Goal: Check status: Check status

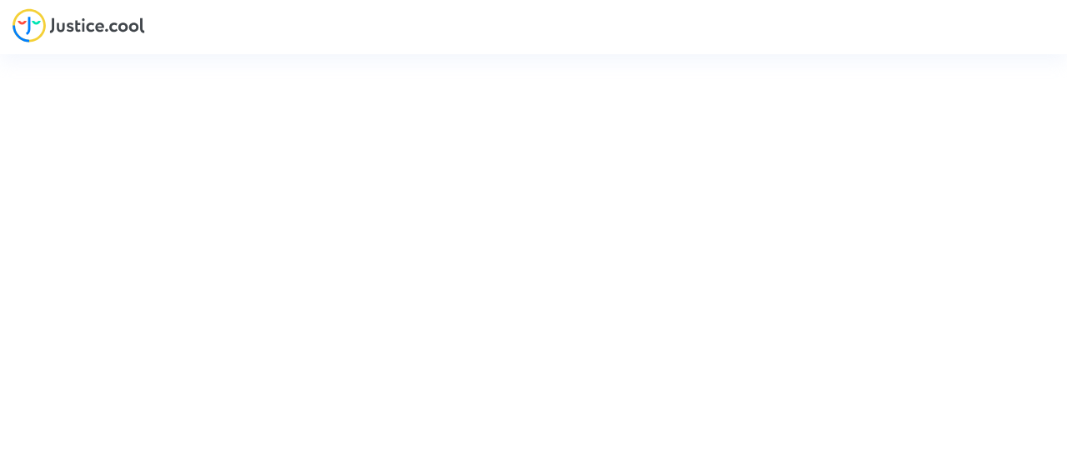
type input "benoittaillardat@hotmail.com"
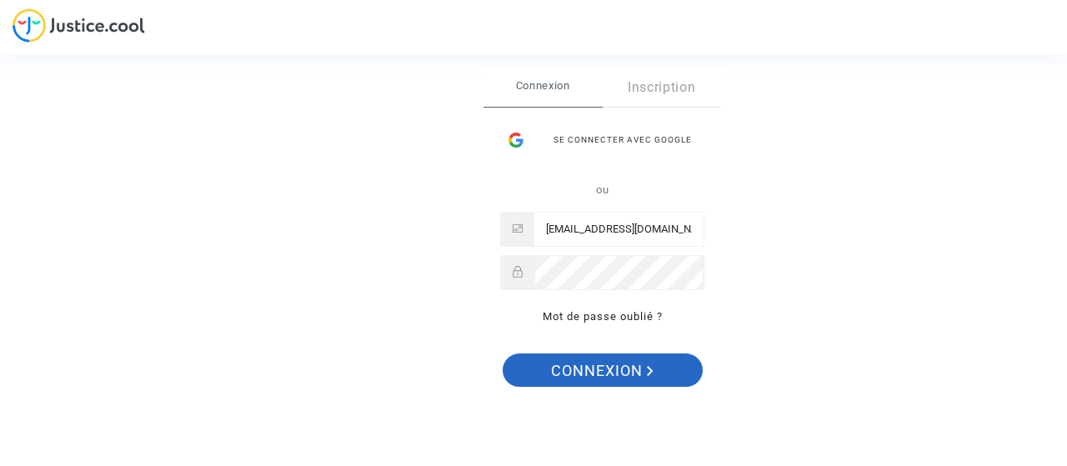
click at [583, 375] on span "Connexion" at bounding box center [602, 370] width 103 height 35
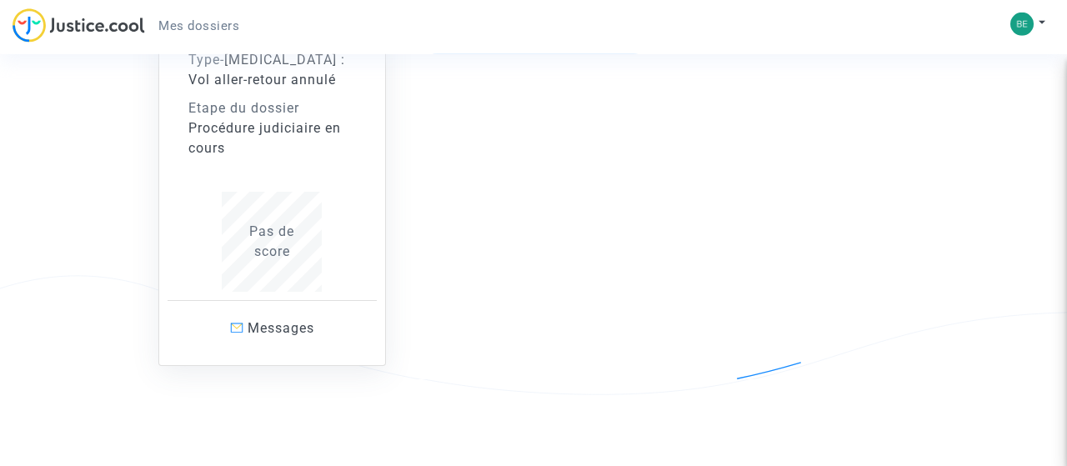
scroll to position [665, 0]
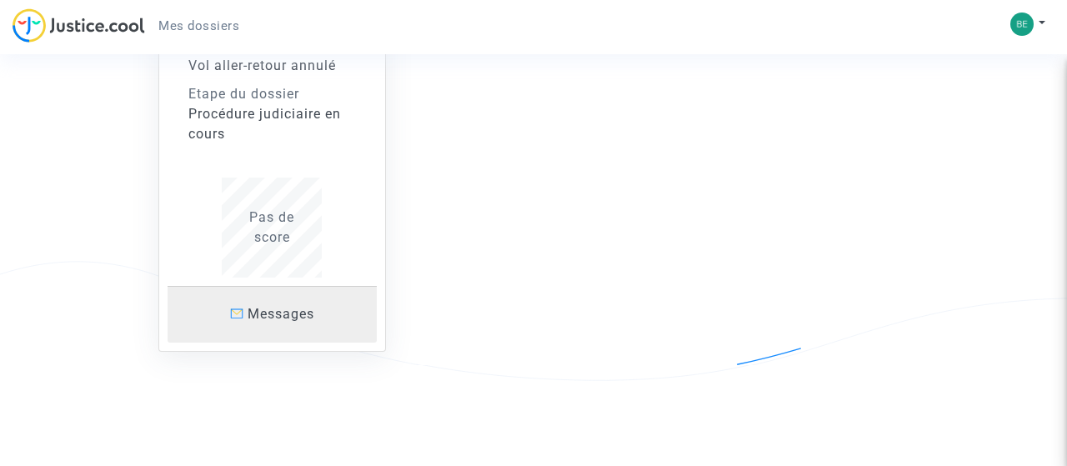
click at [263, 310] on span "Messages" at bounding box center [281, 314] width 67 height 16
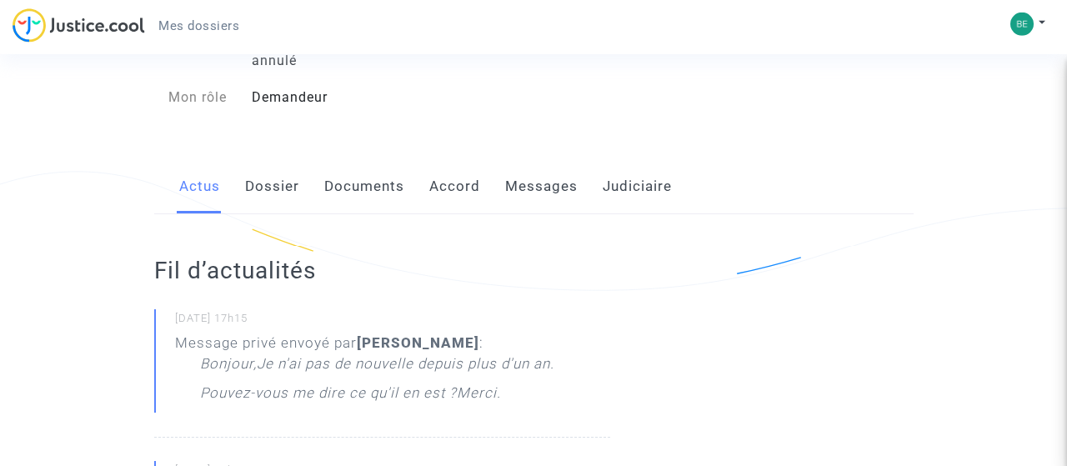
scroll to position [173, 0]
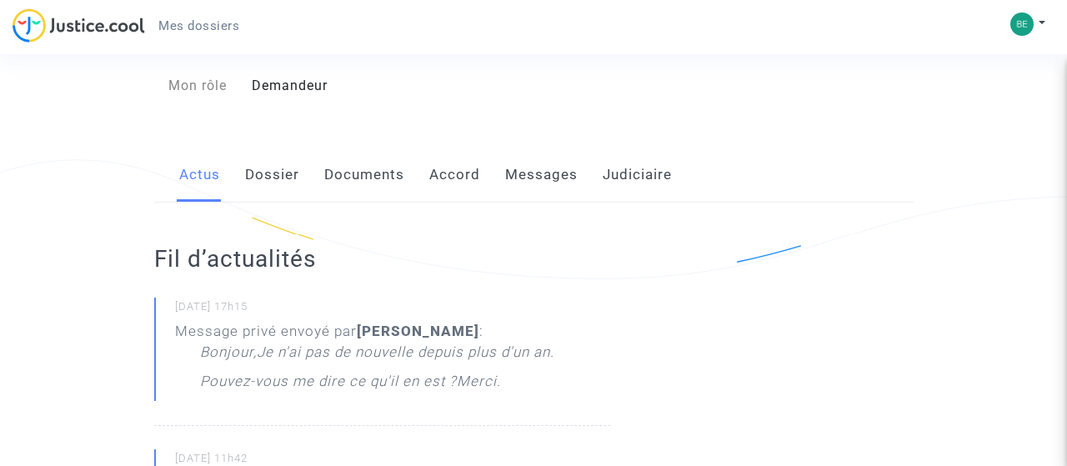
click at [286, 164] on link "Dossier" at bounding box center [272, 175] width 54 height 55
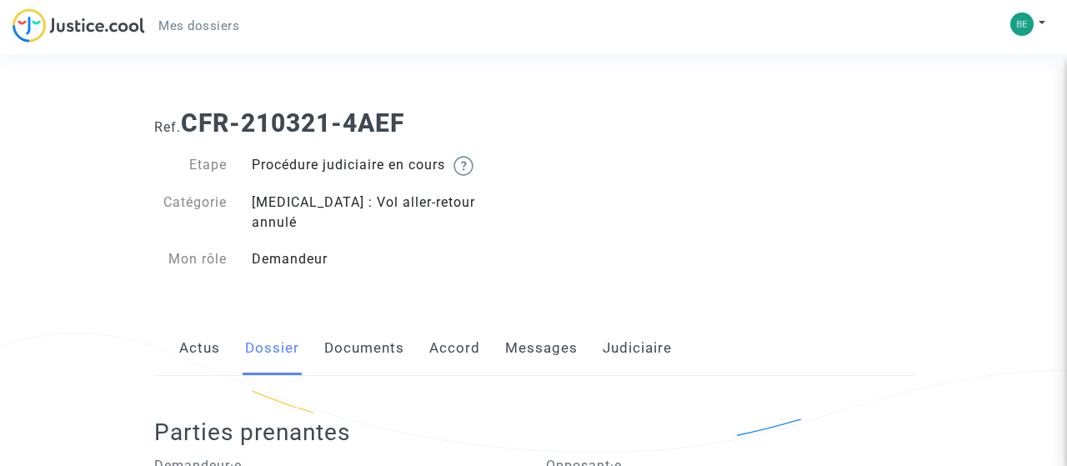
click at [383, 329] on link "Documents" at bounding box center [364, 348] width 80 height 55
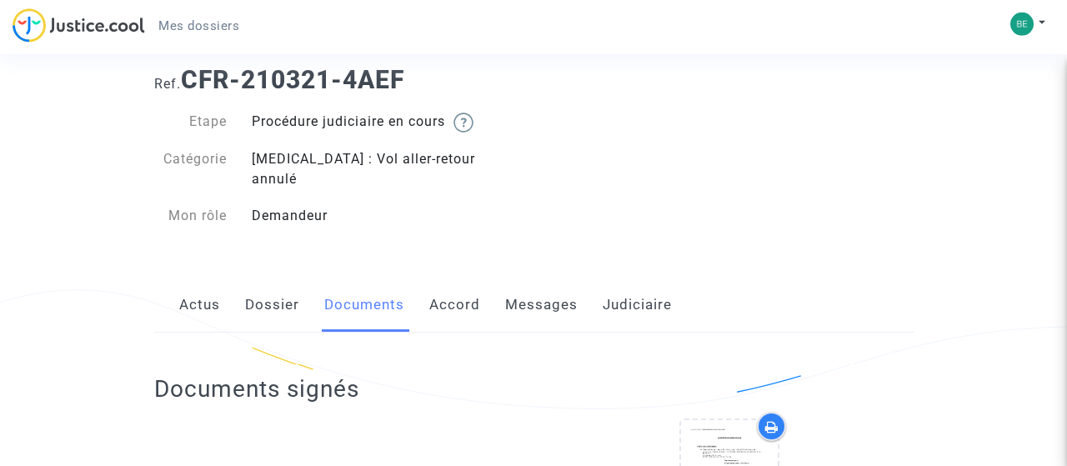
scroll to position [87, 0]
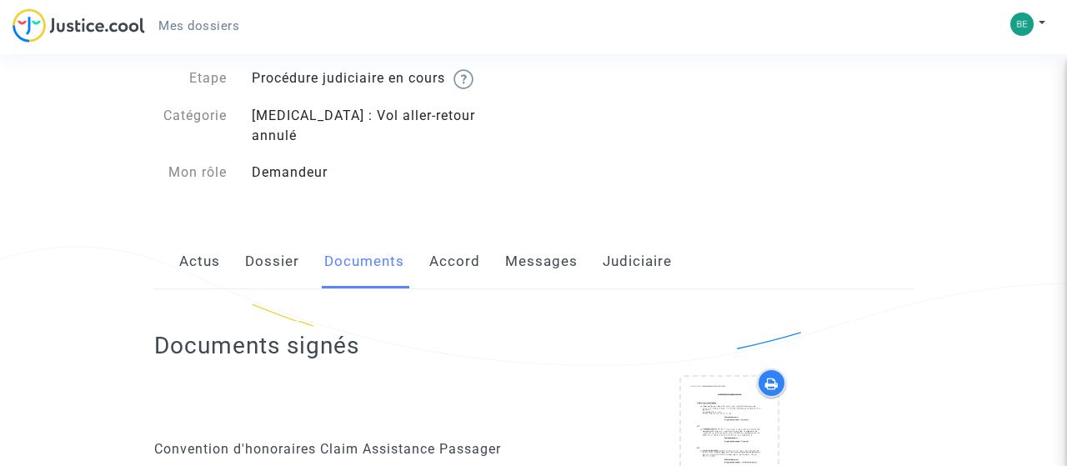
click at [516, 243] on link "Messages" at bounding box center [541, 261] width 73 height 55
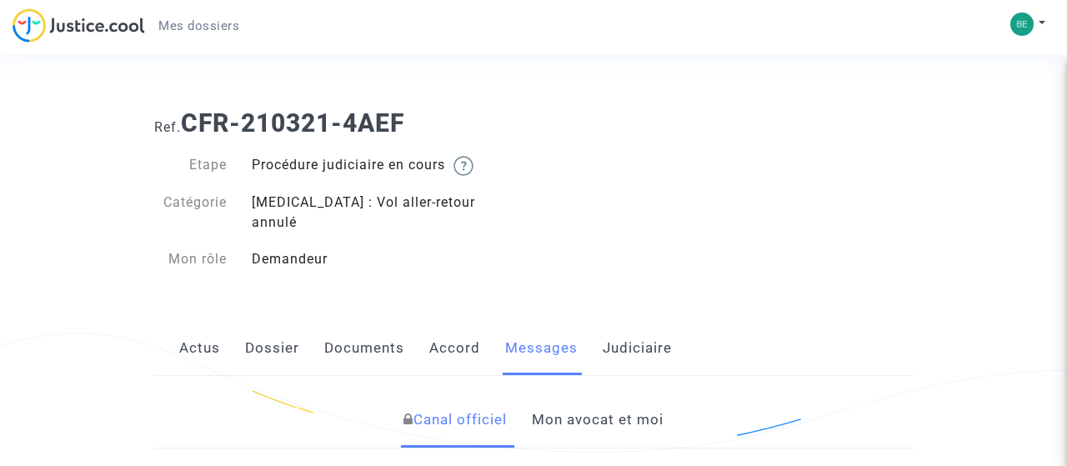
click at [66, 23] on img at bounding box center [79, 25] width 133 height 34
click at [210, 20] on span "Mes dossiers" at bounding box center [198, 25] width 81 height 15
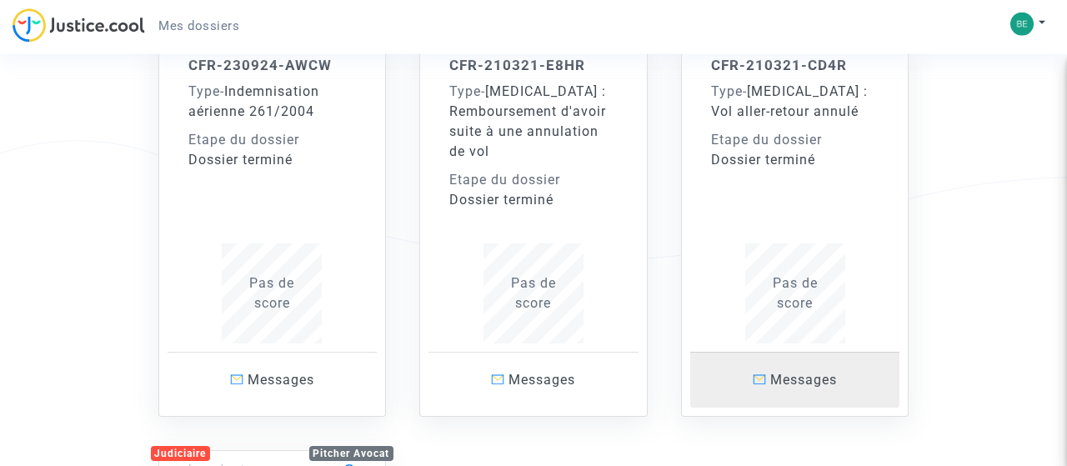
scroll to position [260, 0]
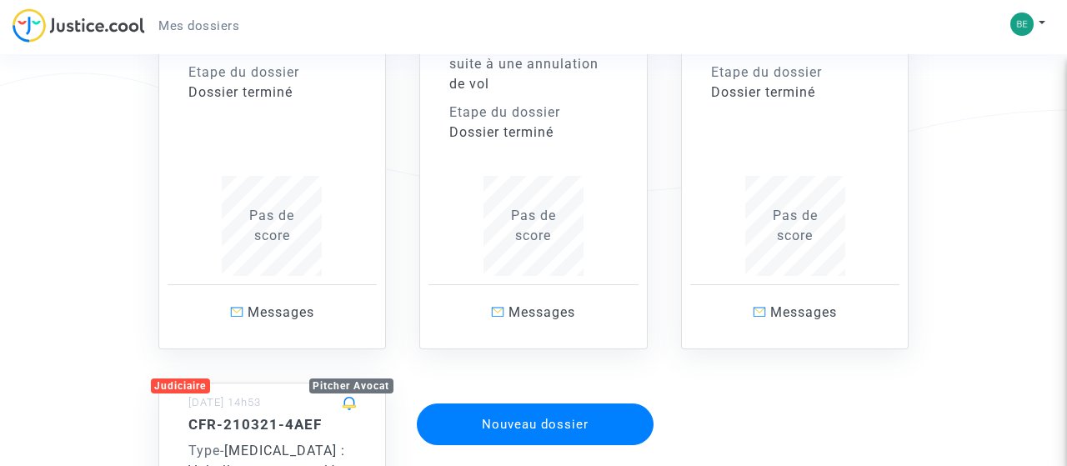
click at [823, 138] on div "CFR-210321-CD4R Type - [MEDICAL_DATA] : Vol aller-retour annulé Etape du dossie…" at bounding box center [795, 132] width 168 height 287
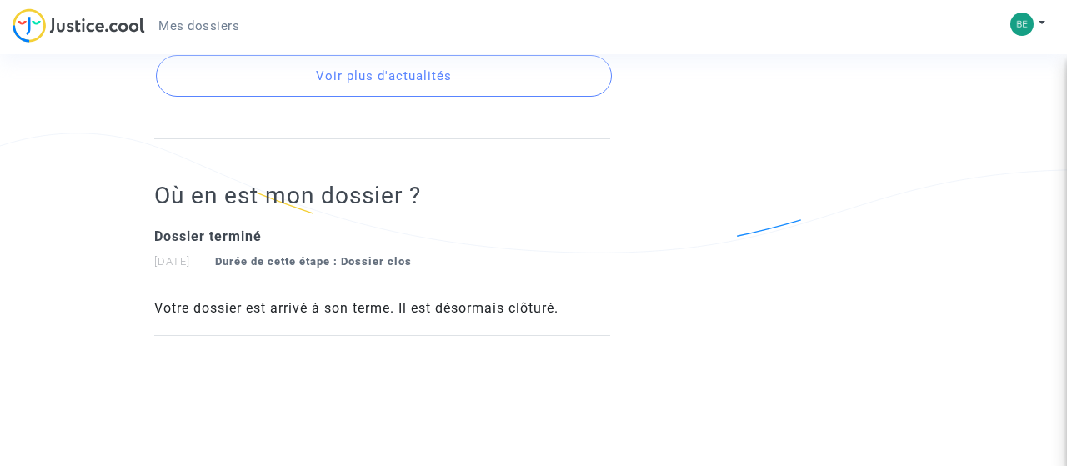
scroll to position [1127, 0]
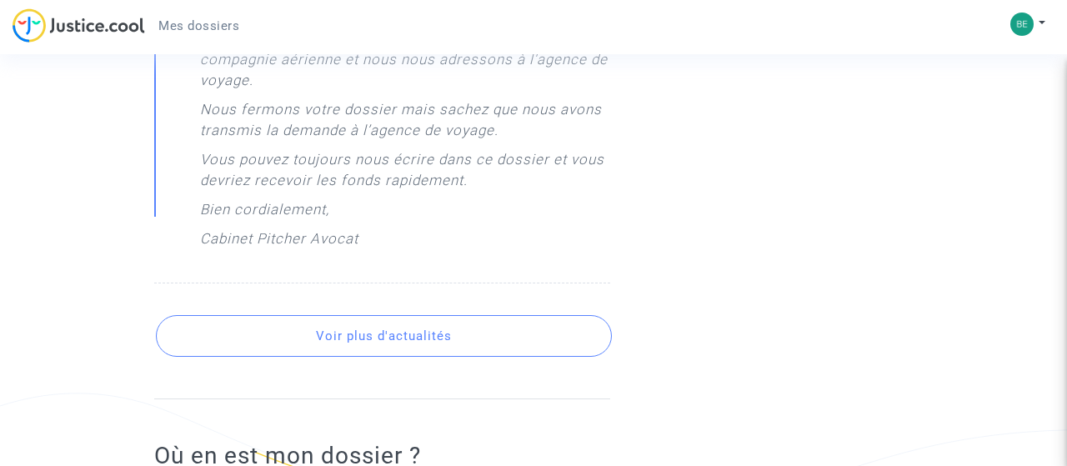
click at [399, 339] on button "Voir plus d'actualités" at bounding box center [384, 336] width 456 height 42
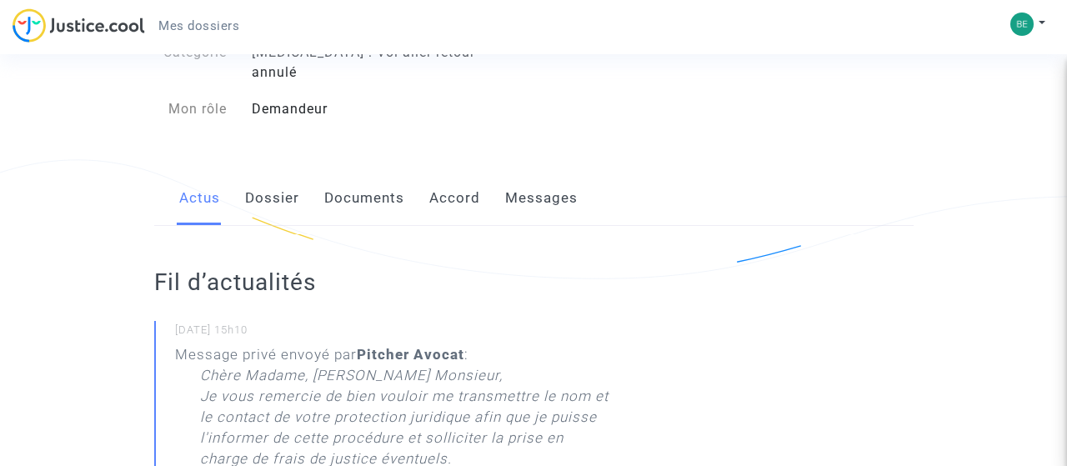
scroll to position [0, 0]
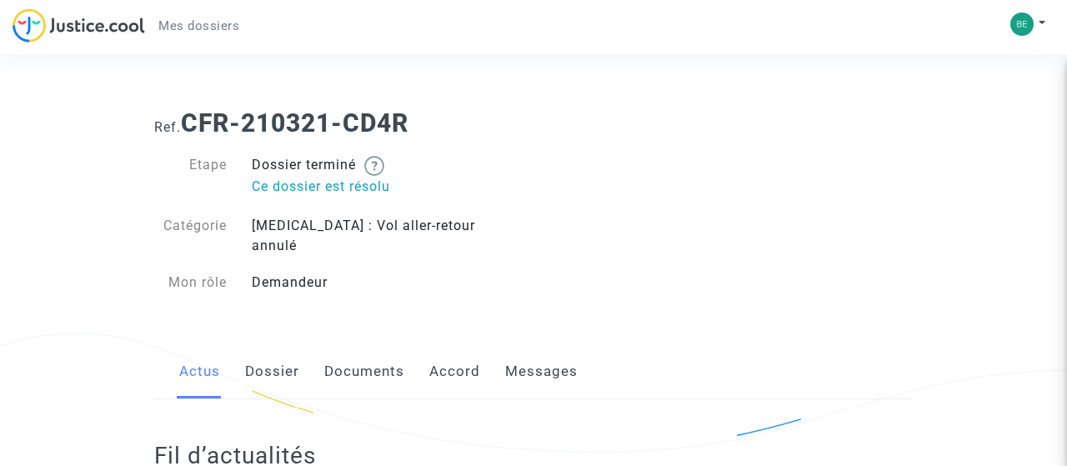
click at [649, 209] on div "Ref. CFR-210321-CD4R Etape Dossier terminé Ce dossier est résolu Catégorie [MED…" at bounding box center [534, 203] width 784 height 214
click at [220, 24] on span "Mes dossiers" at bounding box center [198, 25] width 81 height 15
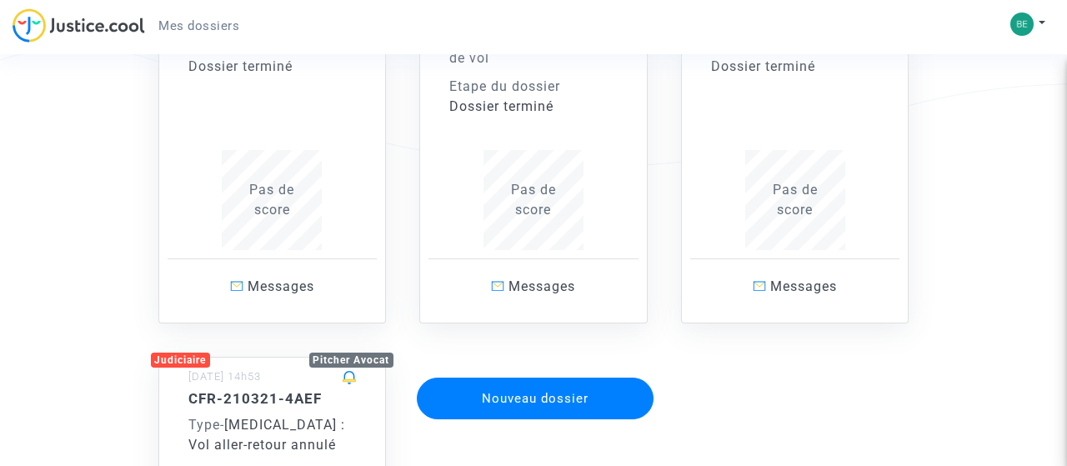
scroll to position [347, 0]
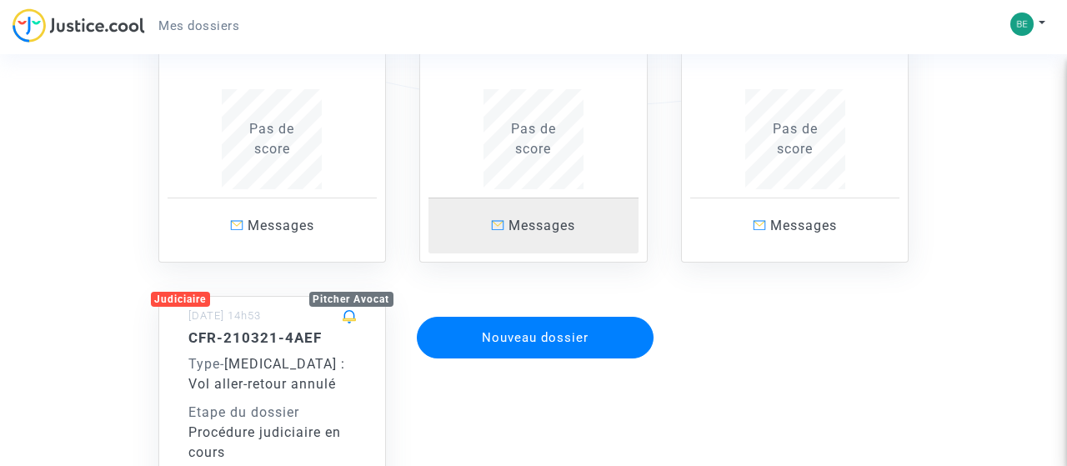
click at [533, 227] on span "Messages" at bounding box center [541, 226] width 67 height 16
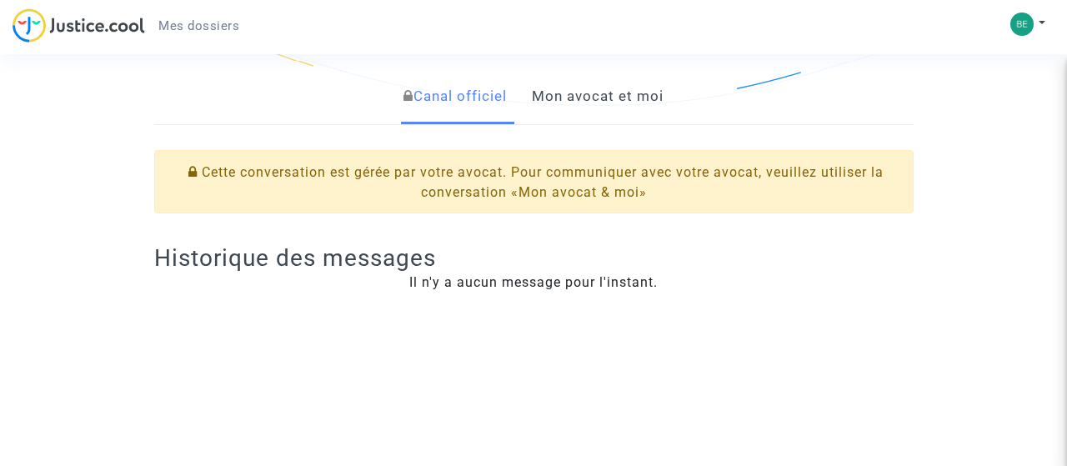
scroll to position [87, 0]
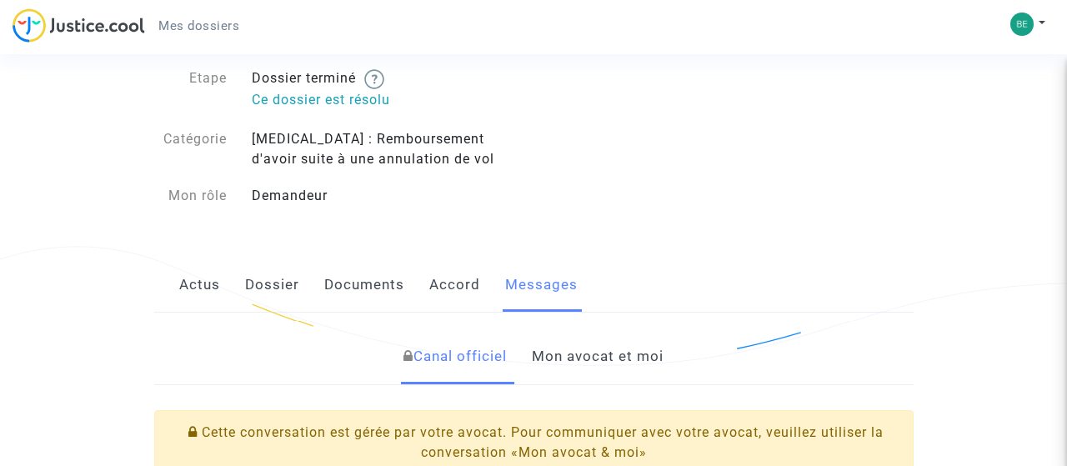
click at [190, 289] on link "Actus" at bounding box center [199, 285] width 41 height 55
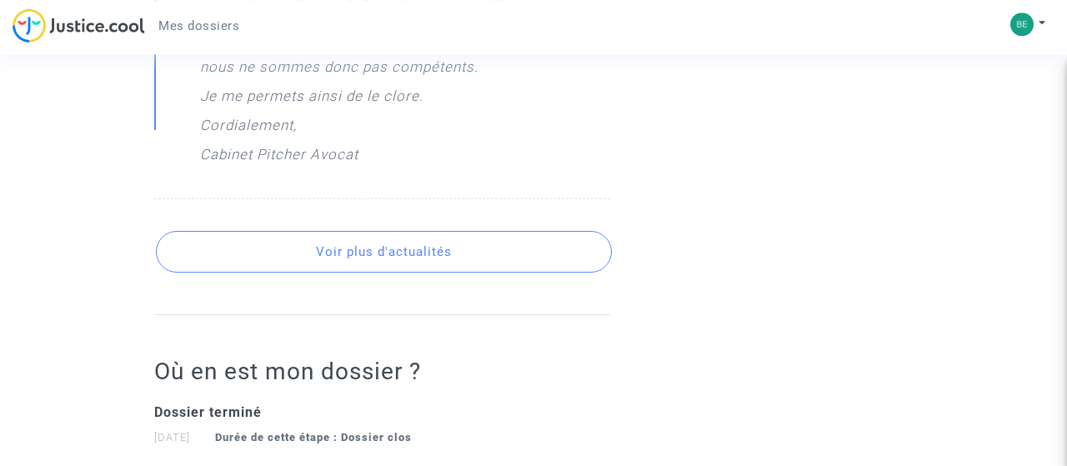
scroll to position [1734, 0]
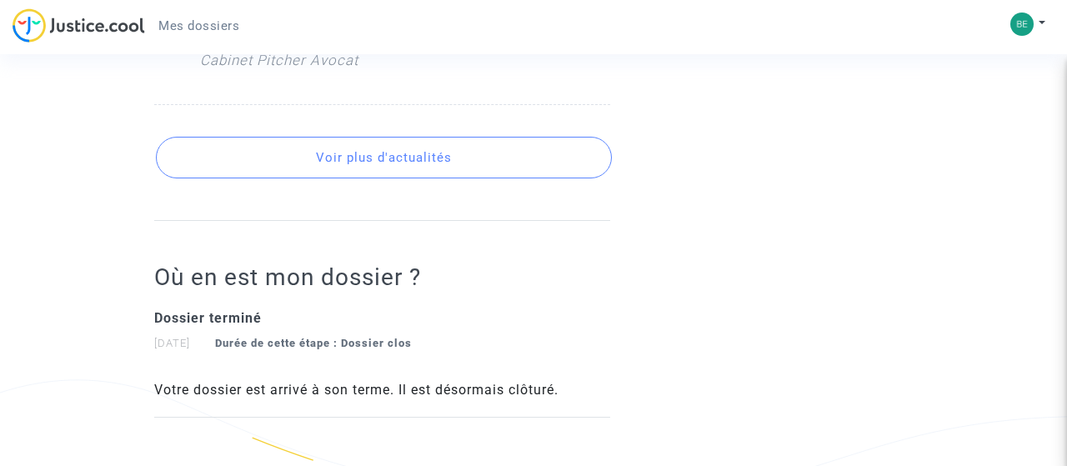
click at [427, 156] on button "Voir plus d'actualités" at bounding box center [384, 158] width 456 height 42
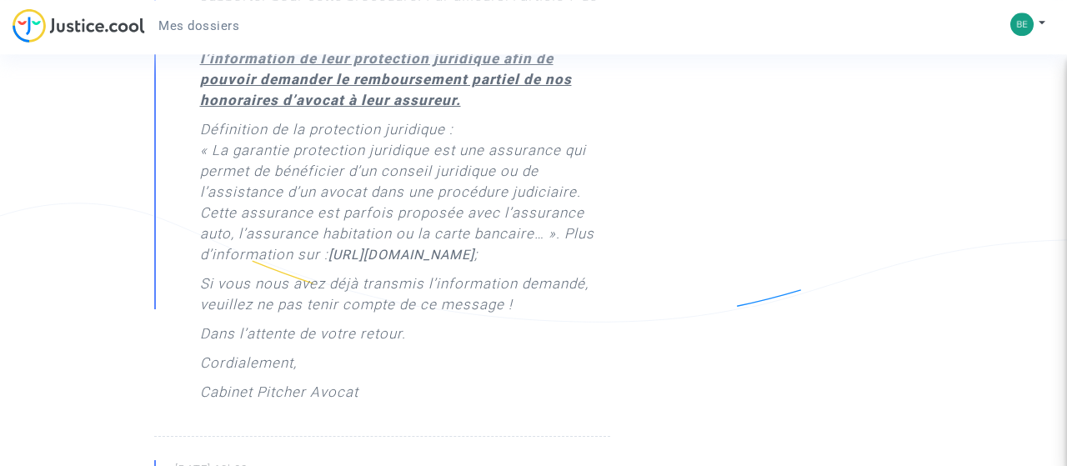
scroll to position [715, 0]
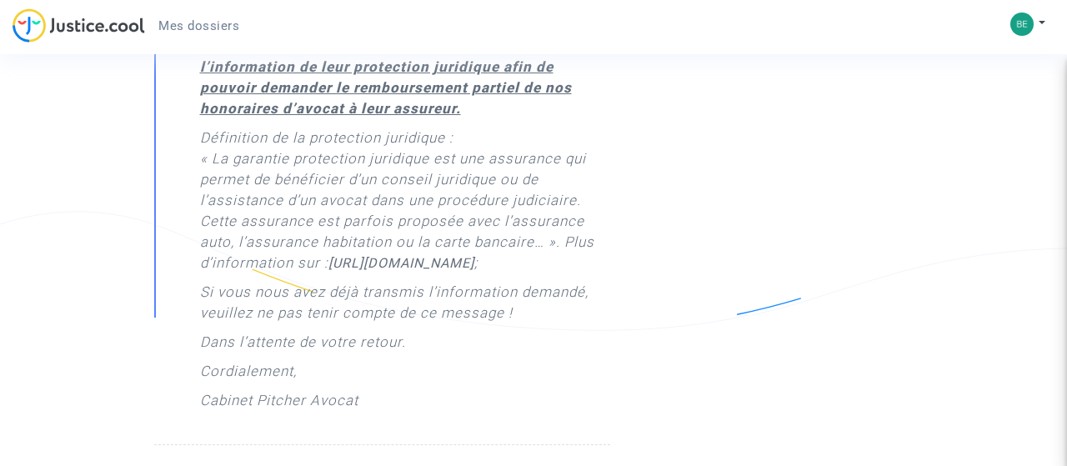
click at [195, 28] on span "Mes dossiers" at bounding box center [198, 25] width 81 height 15
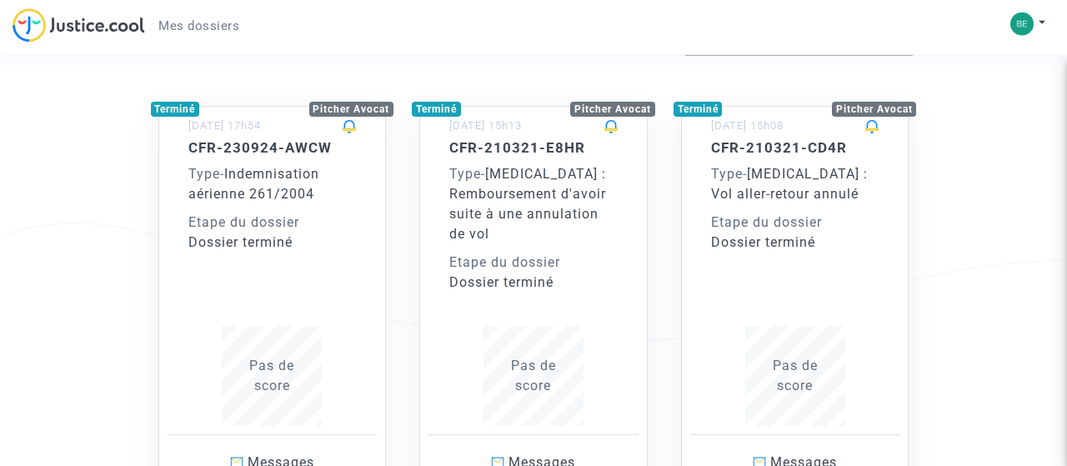
scroll to position [260, 0]
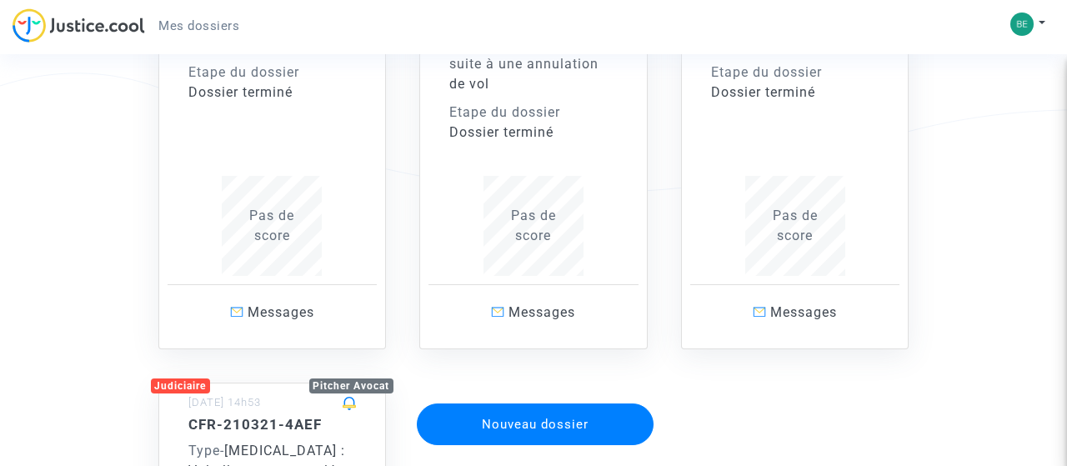
click at [277, 222] on span "Pas de score" at bounding box center [271, 226] width 45 height 36
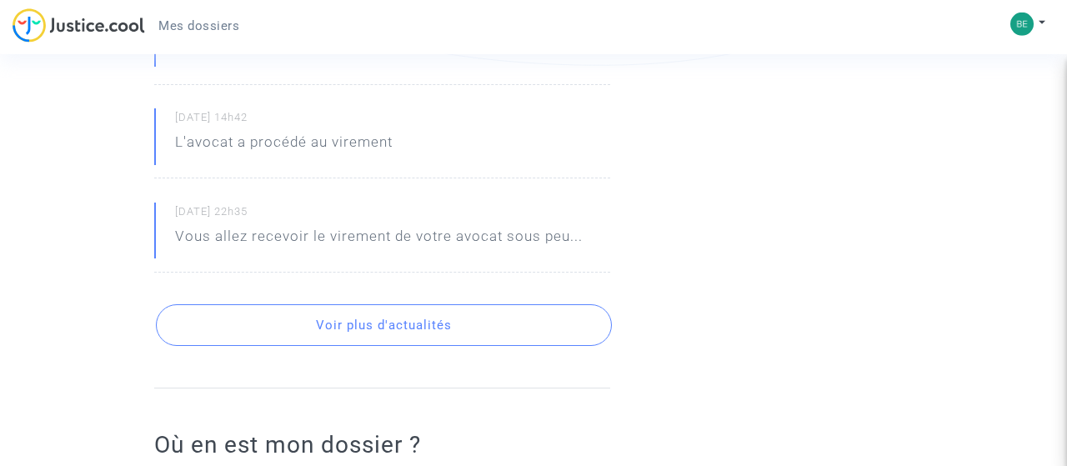
scroll to position [979, 0]
click at [391, 306] on button "Voir plus d'actualités" at bounding box center [384, 327] width 456 height 42
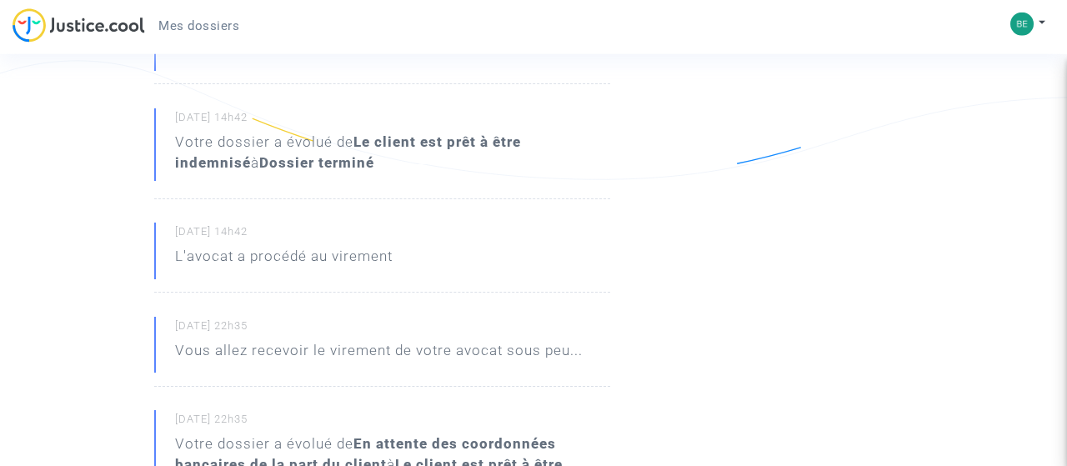
scroll to position [632, 0]
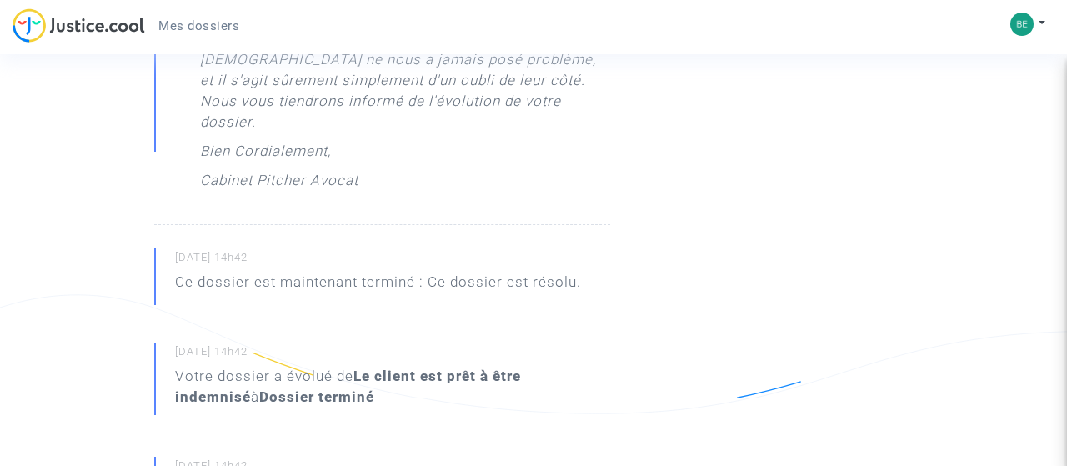
click at [216, 31] on span "Mes dossiers" at bounding box center [198, 25] width 81 height 15
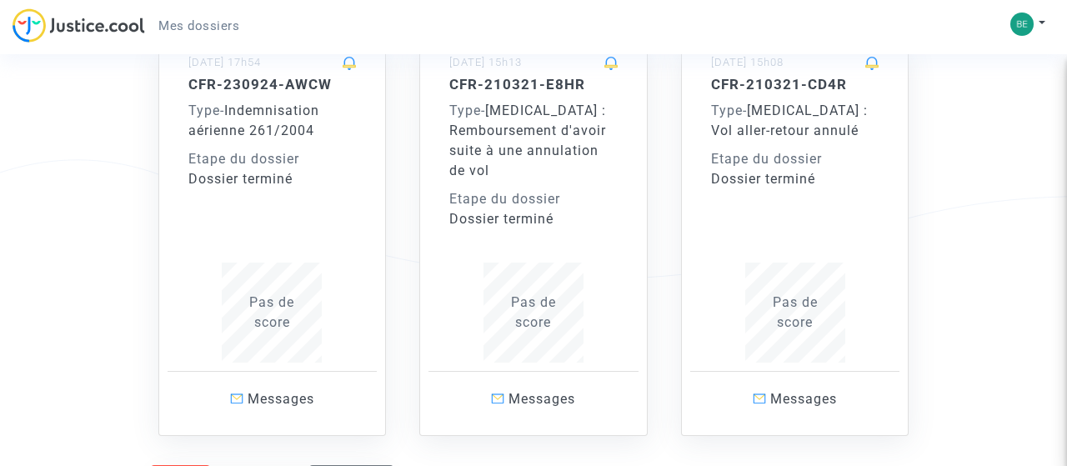
scroll to position [87, 0]
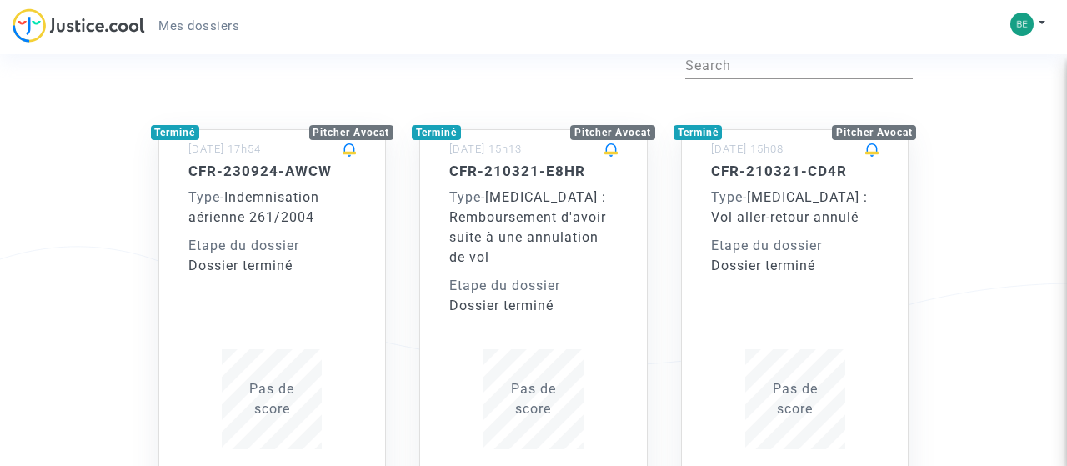
click at [260, 221] on span "Indemnisation aérienne 261/2004" at bounding box center [253, 207] width 131 height 36
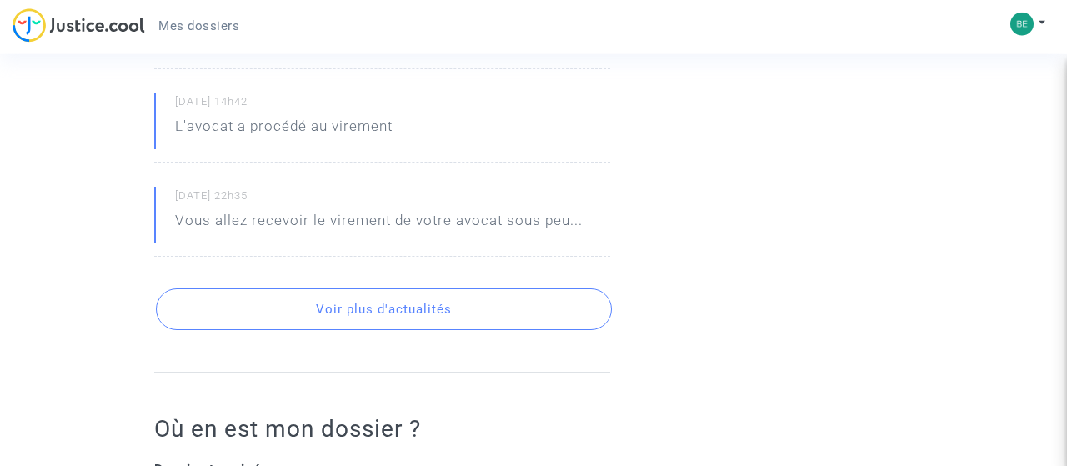
scroll to position [1040, 0]
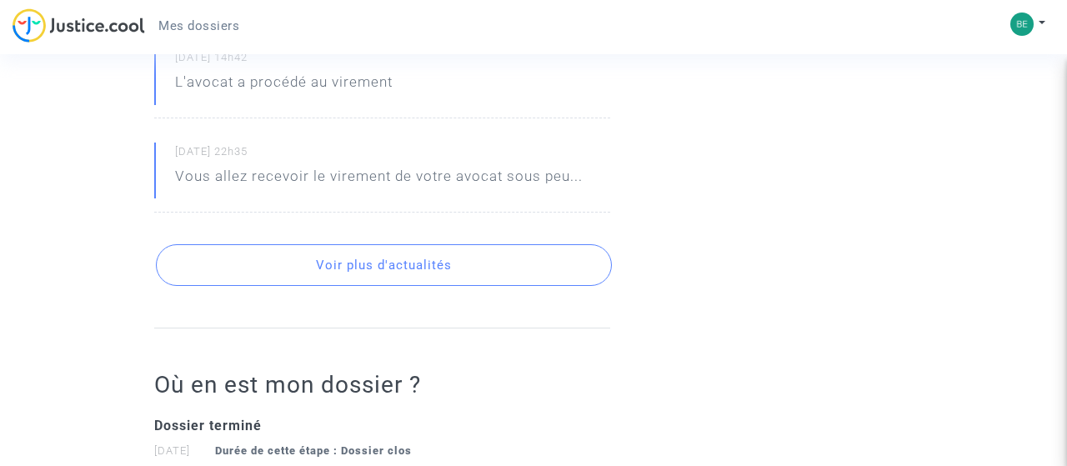
click at [386, 251] on button "Voir plus d'actualités" at bounding box center [384, 265] width 456 height 42
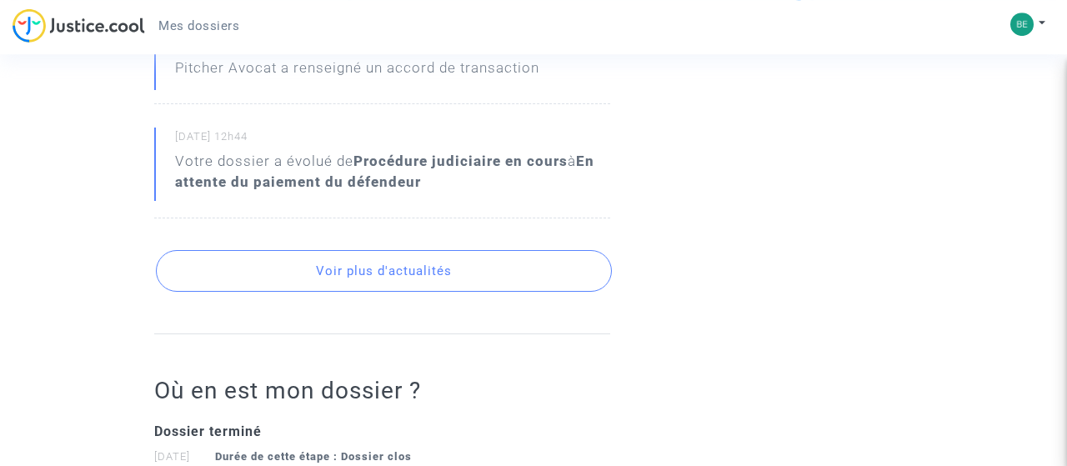
scroll to position [1647, 0]
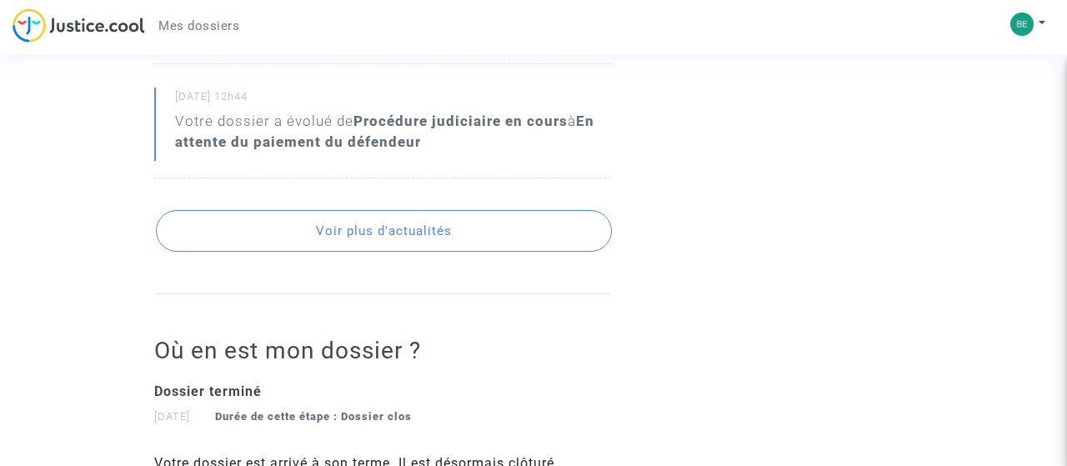
click at [396, 213] on button "Voir plus d'actualités" at bounding box center [384, 231] width 456 height 42
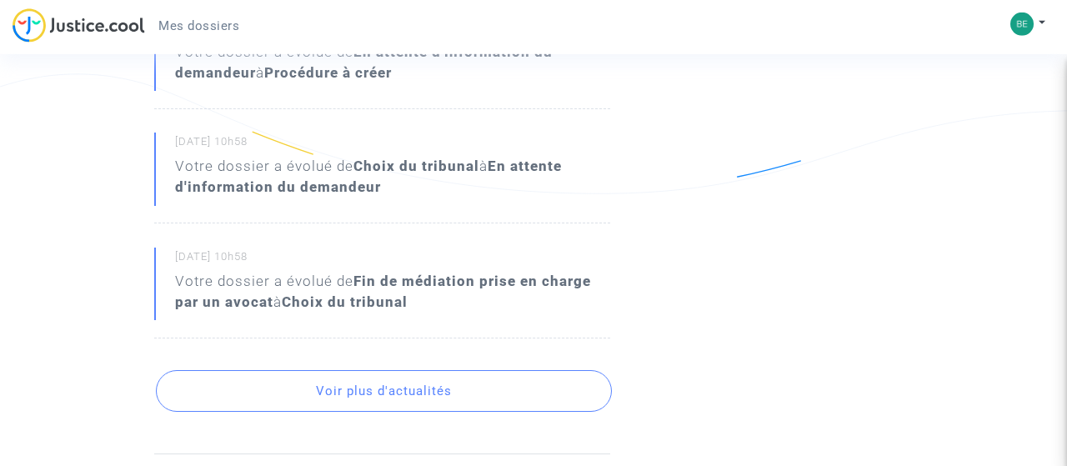
scroll to position [2014, 0]
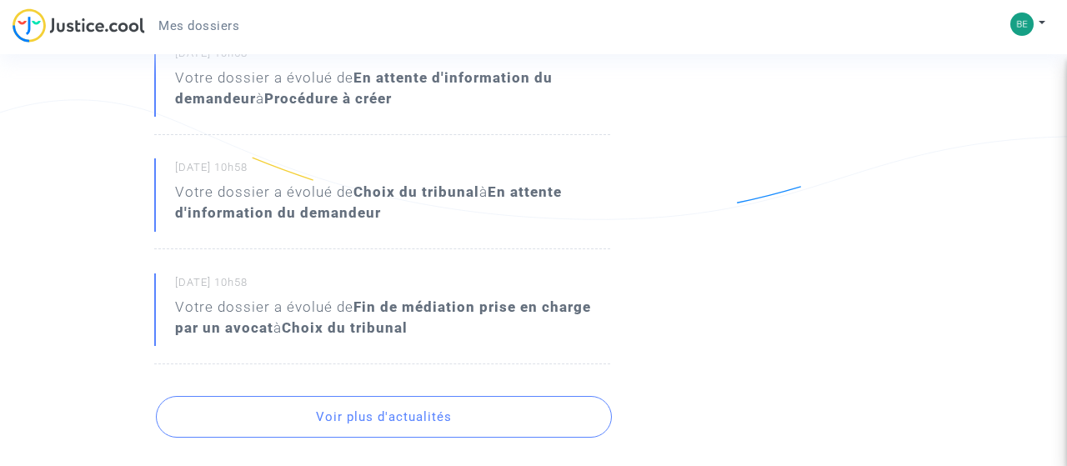
click at [388, 396] on button "Voir plus d'actualités" at bounding box center [384, 417] width 456 height 42
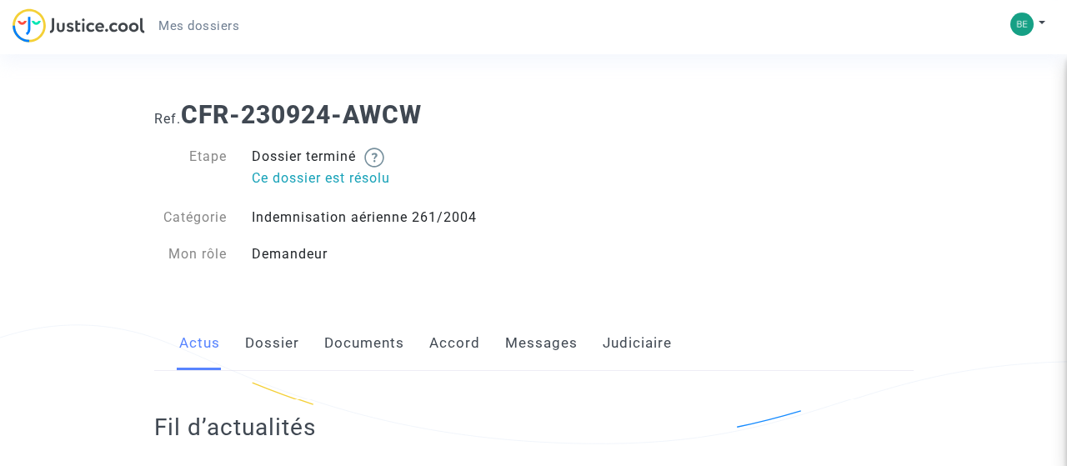
scroll to position [0, 0]
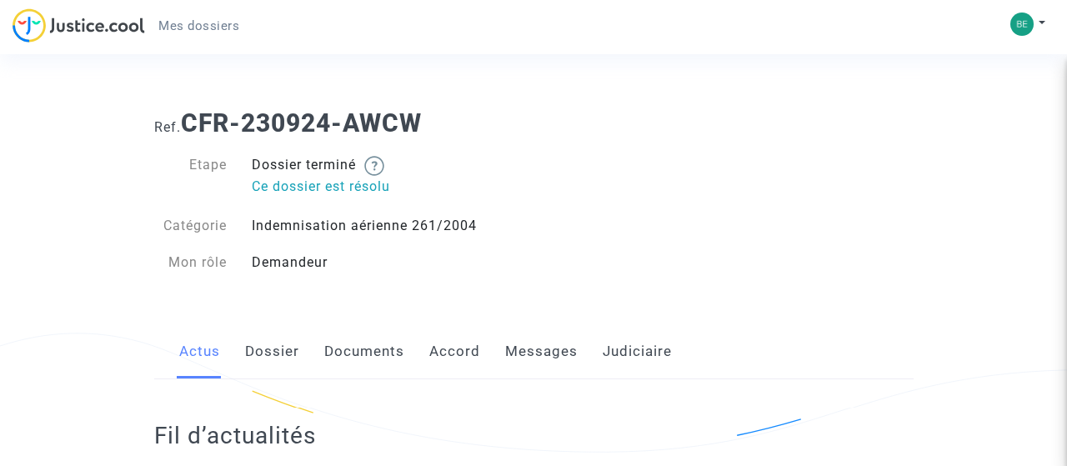
click at [468, 159] on div "Dossier terminé Ce dossier est résolu" at bounding box center [386, 177] width 294 height 44
